Goal: Task Accomplishment & Management: Complete application form

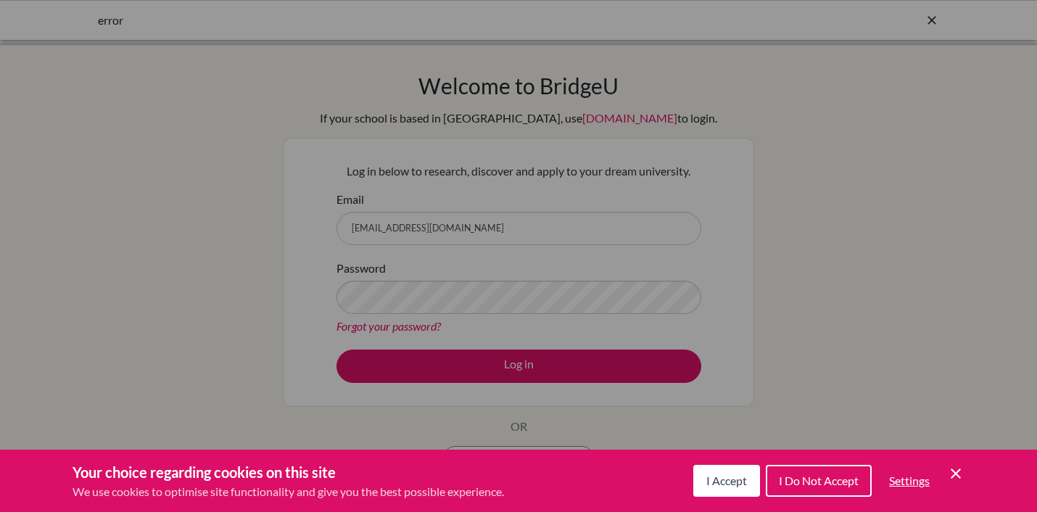
click at [722, 480] on span "I Accept" at bounding box center [727, 481] width 41 height 14
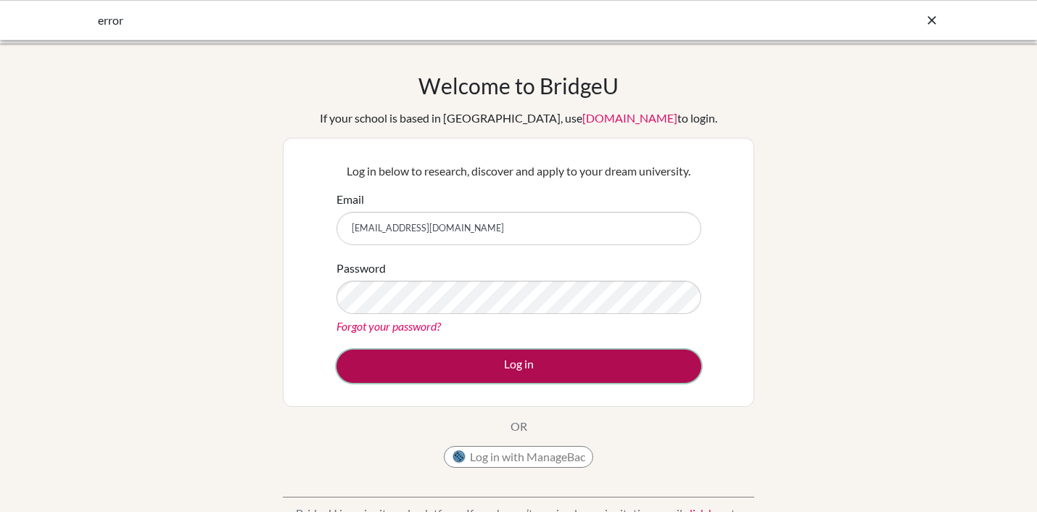
click at [513, 369] on button "Log in" at bounding box center [519, 366] width 365 height 33
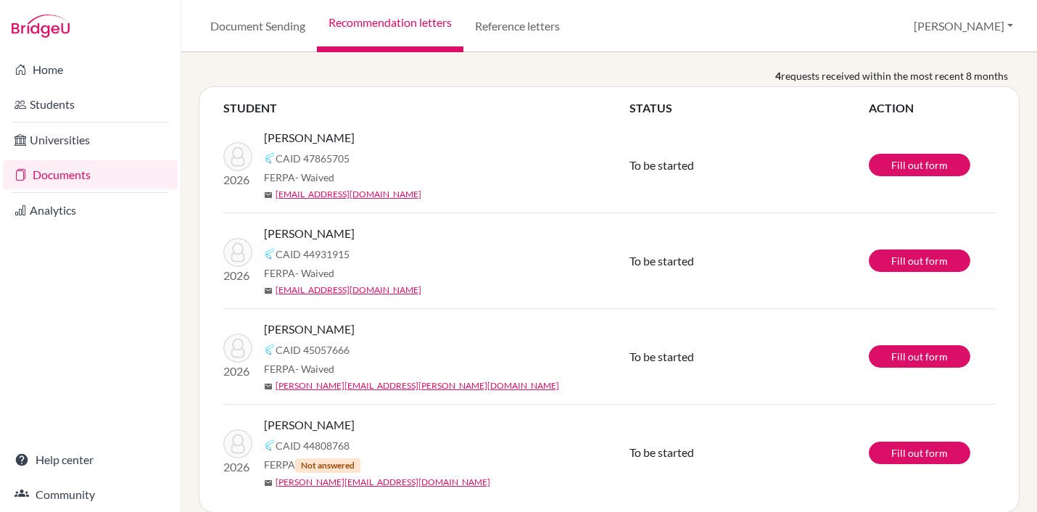
scroll to position [162, 0]
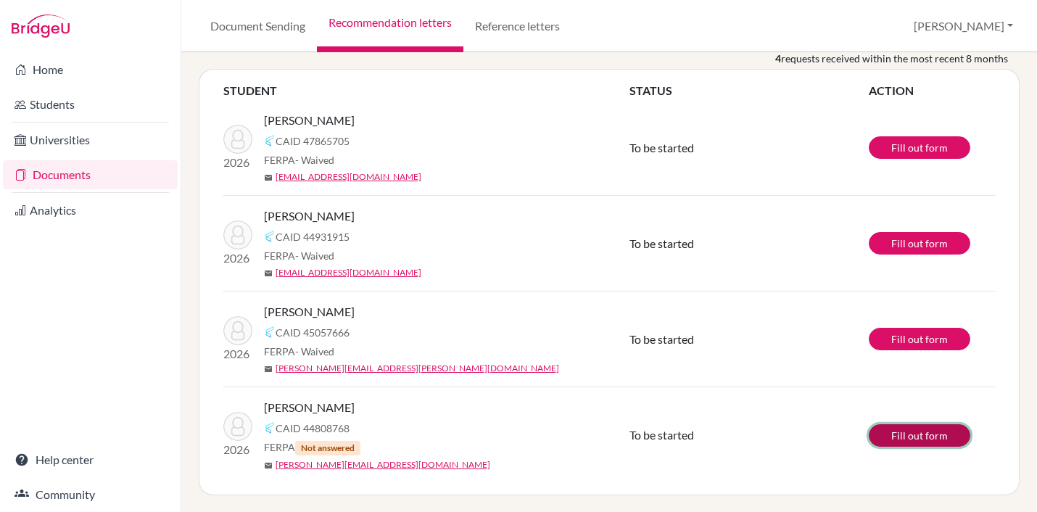
click at [913, 436] on link "Fill out form" at bounding box center [920, 435] width 102 height 22
click at [918, 435] on link "Fill out form" at bounding box center [920, 435] width 102 height 22
